Goal: Information Seeking & Learning: Learn about a topic

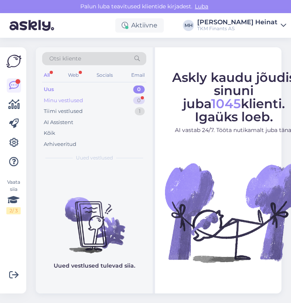
click at [64, 99] on div "Minu vestlused" at bounding box center [63, 101] width 39 height 8
click at [73, 110] on div "Tiimi vestlused" at bounding box center [63, 111] width 39 height 8
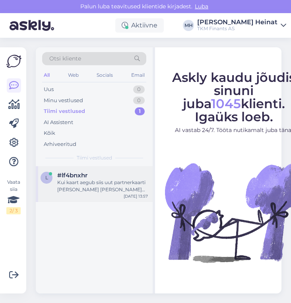
click at [91, 189] on div "Kui kaart aegub siis uut partnerkaarti Teie poolt ei edastata?" at bounding box center [102, 186] width 91 height 14
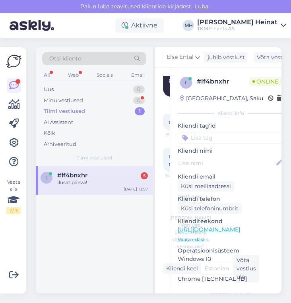
scroll to position [1081, 0]
click at [75, 178] on span "#lf4bnxhr" at bounding box center [72, 175] width 30 height 7
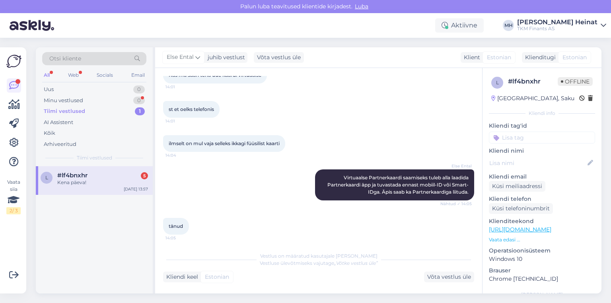
scroll to position [458, 0]
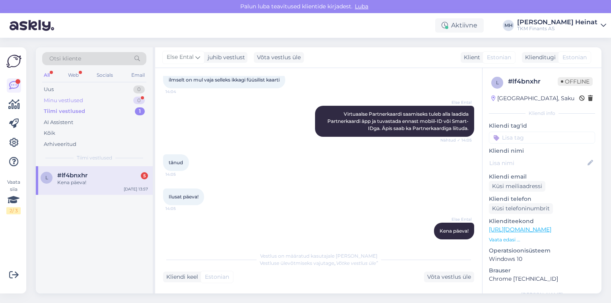
click at [83, 99] on div "Minu vestlused" at bounding box center [63, 101] width 39 height 8
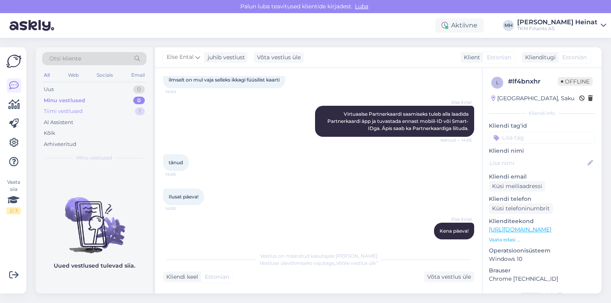
click at [77, 107] on div "Tiimi vestlused" at bounding box center [63, 111] width 39 height 8
